Goal: Task Accomplishment & Management: Complete application form

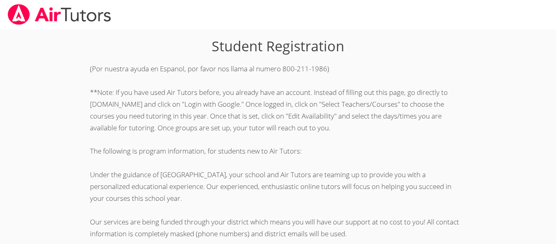
scroll to position [228, 0]
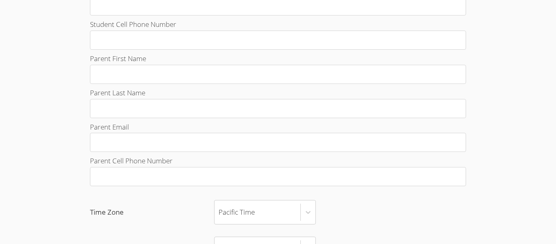
scroll to position [424, 0]
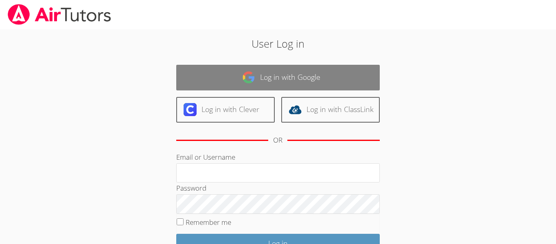
click at [329, 66] on link "Log in with Google" at bounding box center [278, 78] width 204 height 26
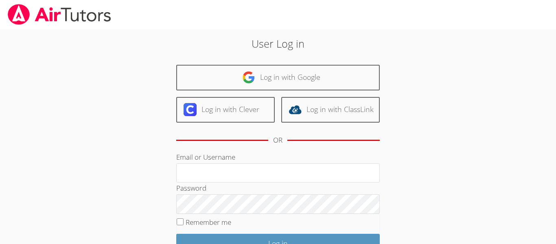
click at [556, 48] on html "User Log in Log in with Google Log in with Clever Log in with ClassLink OR Emai…" at bounding box center [278, 122] width 556 height 244
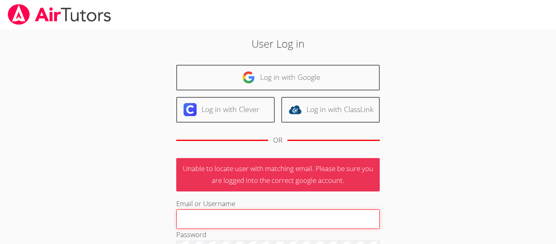
paste input "e.quinonesrubian314@cvuhsd.org"
type input "e.quinonesrubian314@cvuhsd.org"
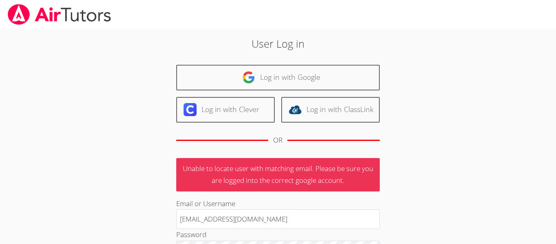
click at [435, 193] on div "User Log in Log in with Google Log in with Clever Log in with ClassLink OR Unab…" at bounding box center [278, 190] width 417 height 323
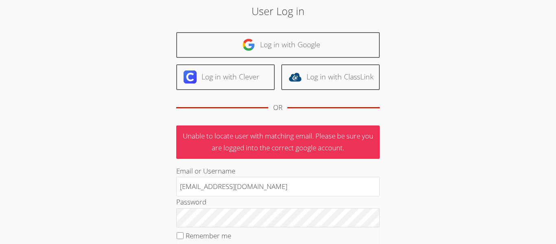
scroll to position [65, 0]
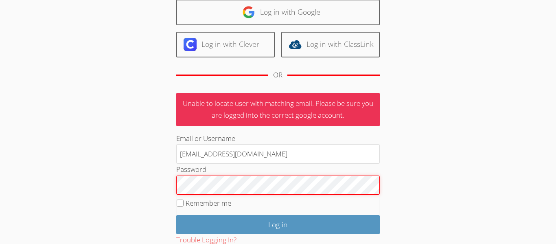
click at [176, 215] on input "Log in" at bounding box center [278, 224] width 204 height 19
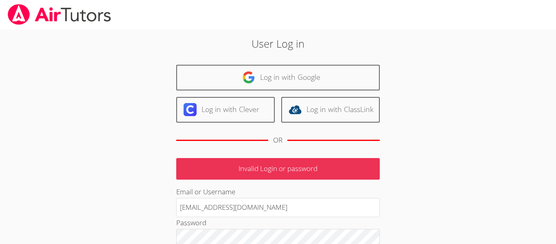
drag, startPoint x: 331, startPoint y: 203, endPoint x: 0, endPoint y: 176, distance: 332.6
click at [0, 176] on body "User Log in Log in with Google Log in with Clever Log in with ClassLink OR Inva…" at bounding box center [278, 122] width 556 height 244
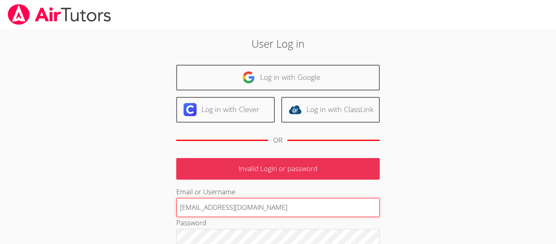
type input "[EMAIL_ADDRESS][DOMAIN_NAME]"
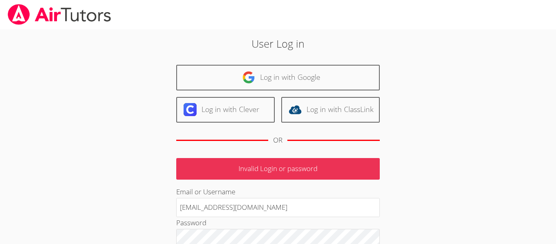
click at [413, 180] on div "User Log in Log in with Google Log in with Clever Log in with ClassLink OR Inva…" at bounding box center [278, 188] width 301 height 304
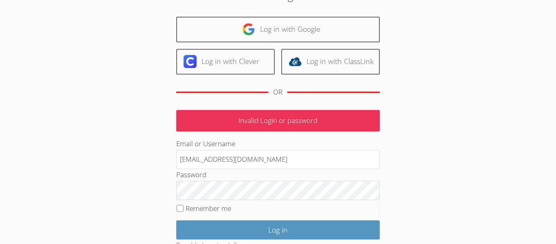
scroll to position [49, 0]
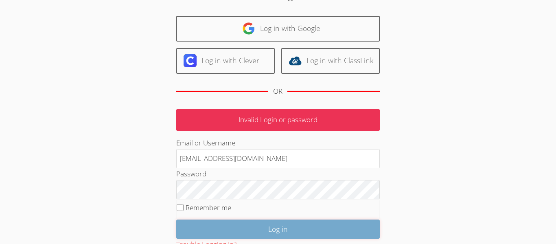
click at [312, 222] on input "Log in" at bounding box center [278, 229] width 204 height 19
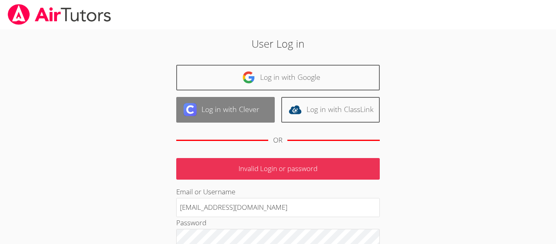
click at [242, 104] on link "Log in with Clever" at bounding box center [225, 110] width 99 height 26
